Goal: Find specific page/section: Find specific page/section

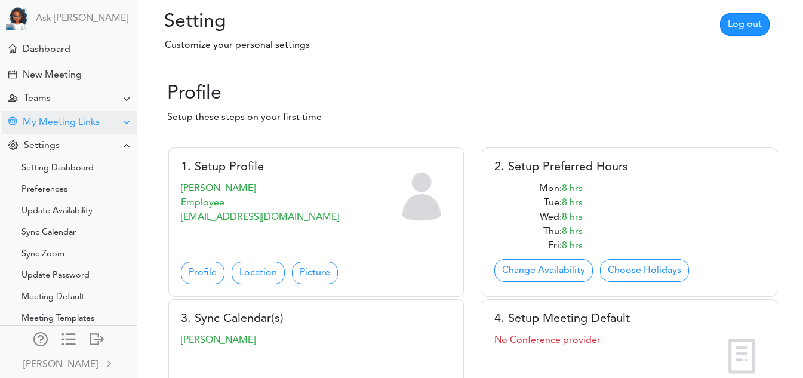
click at [59, 122] on div "My Meeting Links" at bounding box center [61, 122] width 77 height 11
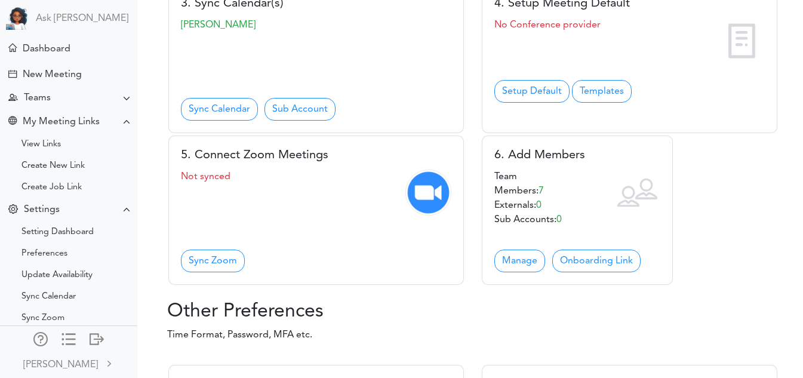
scroll to position [317, 0]
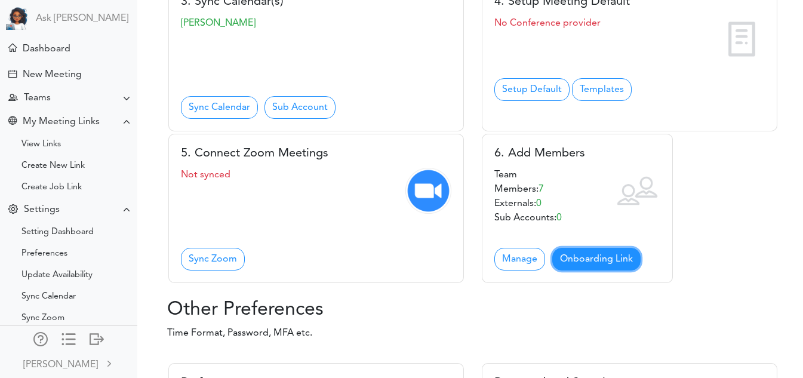
click at [587, 270] on link "Onboarding Link" at bounding box center [596, 259] width 88 height 23
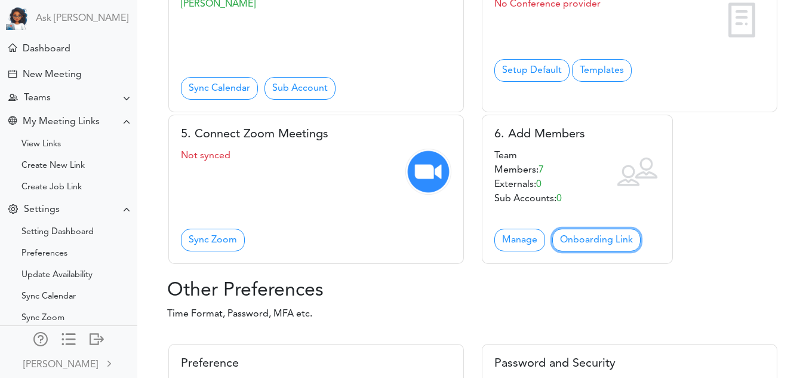
scroll to position [337, 0]
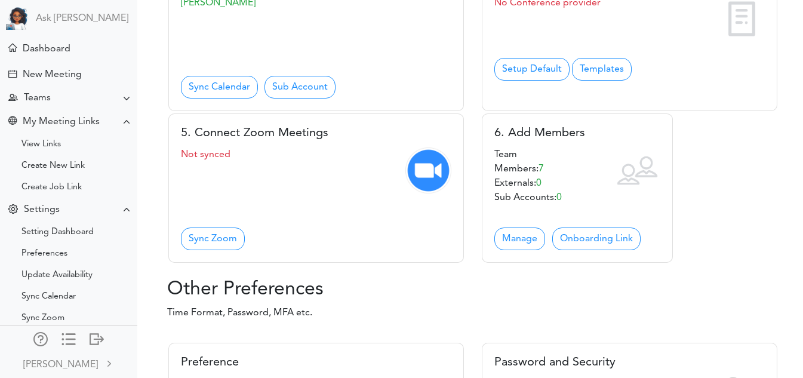
click at [579, 205] on div "Team Members: 7 Externals: 0 Sub Accounts: 0" at bounding box center [577, 175] width 166 height 57
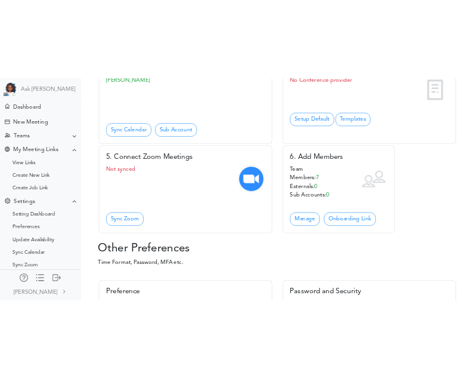
scroll to position [336, 0]
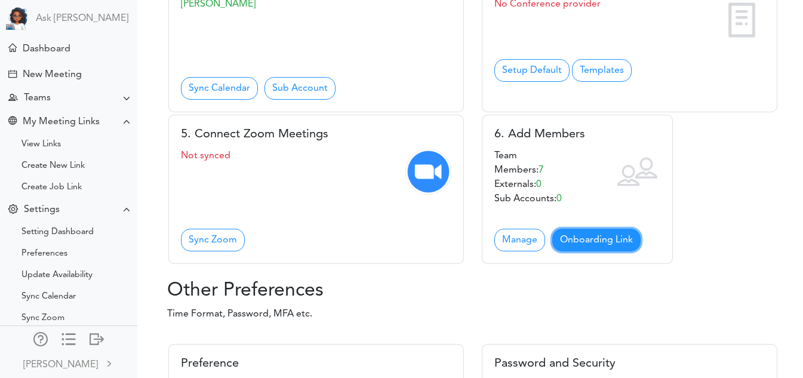
click at [604, 251] on link "Onboarding Link" at bounding box center [596, 240] width 88 height 23
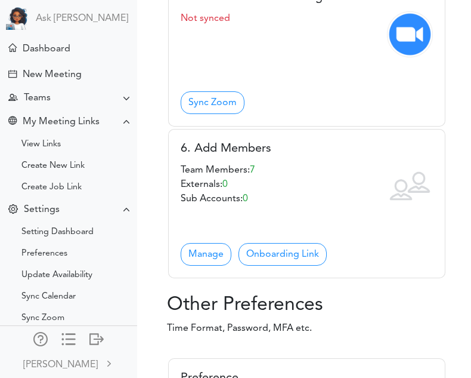
scroll to position [806, 0]
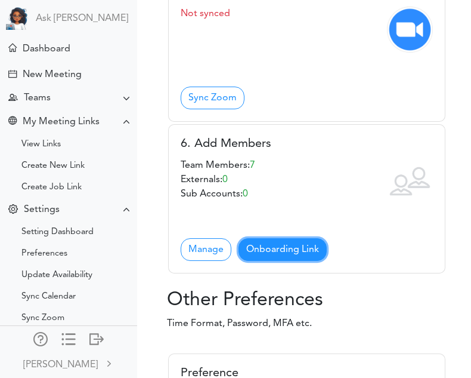
click at [297, 245] on link "Onboarding Link" at bounding box center [283, 249] width 88 height 23
click at [294, 248] on link "Onboarding Link" at bounding box center [283, 249] width 88 height 23
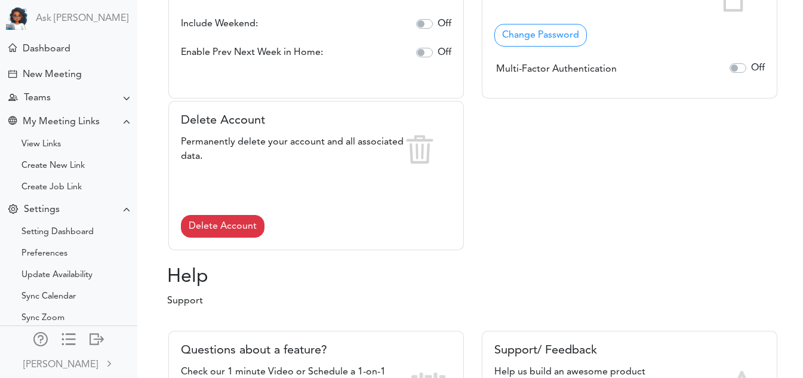
scroll to position [867, 0]
